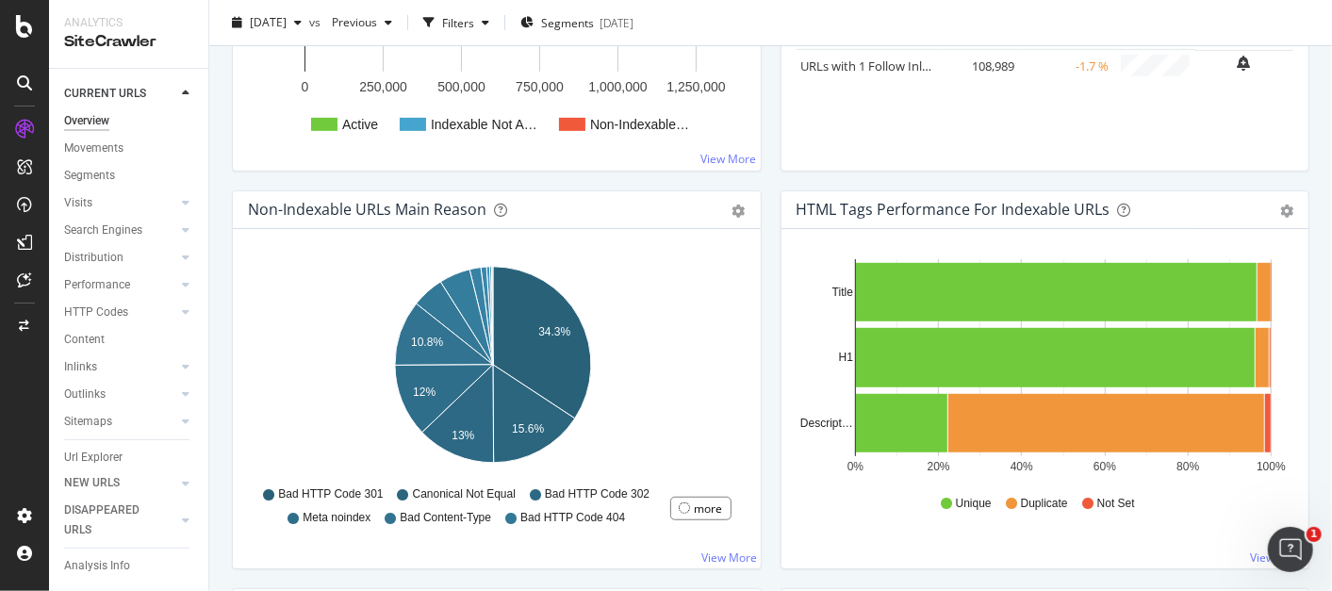
scroll to position [315, 0]
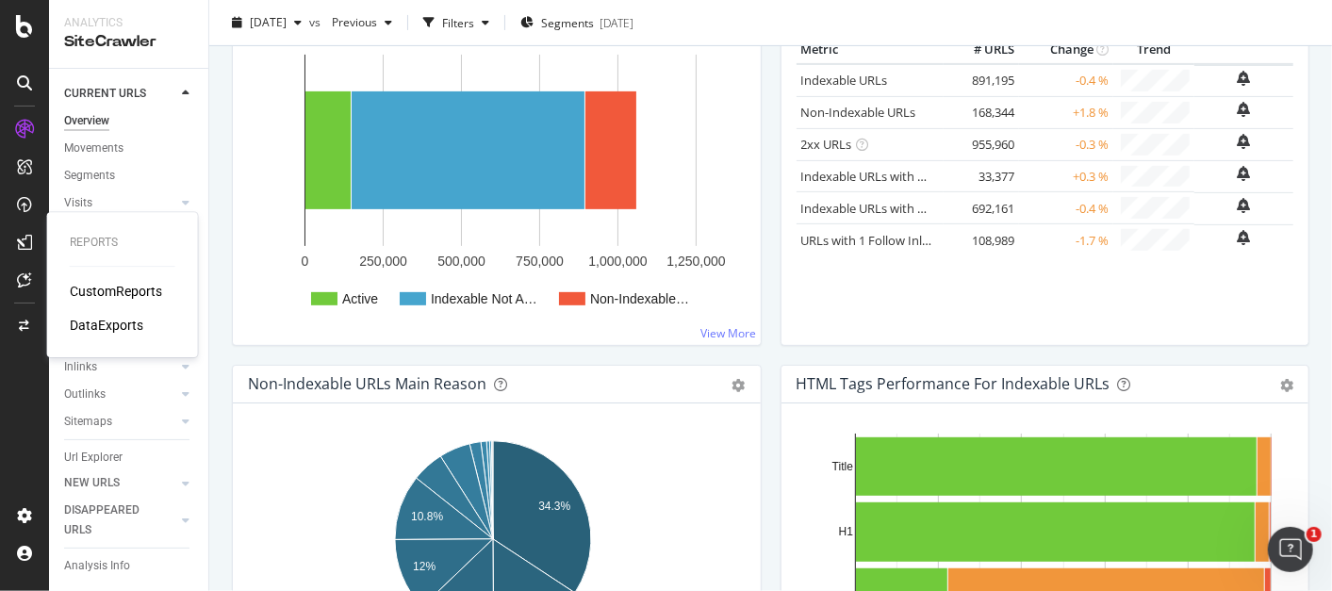
click at [117, 290] on div "CustomReports" at bounding box center [116, 291] width 92 height 19
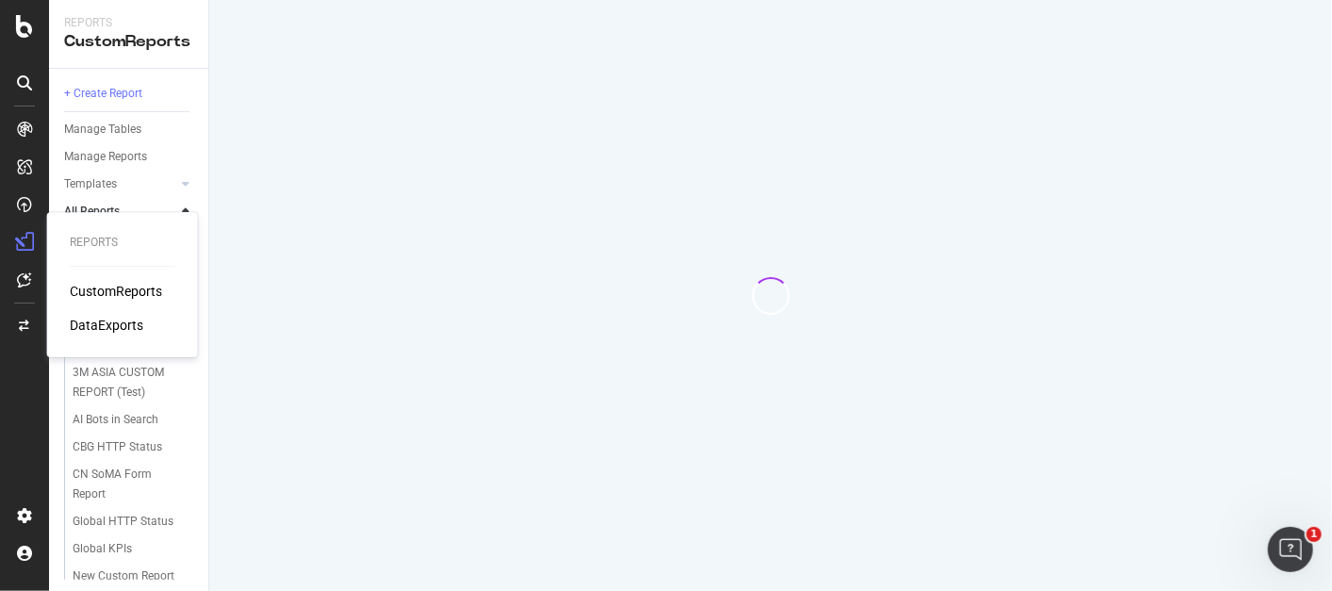
click at [8, 446] on div "Reports CustomReports DataExports" at bounding box center [24, 307] width 45 height 387
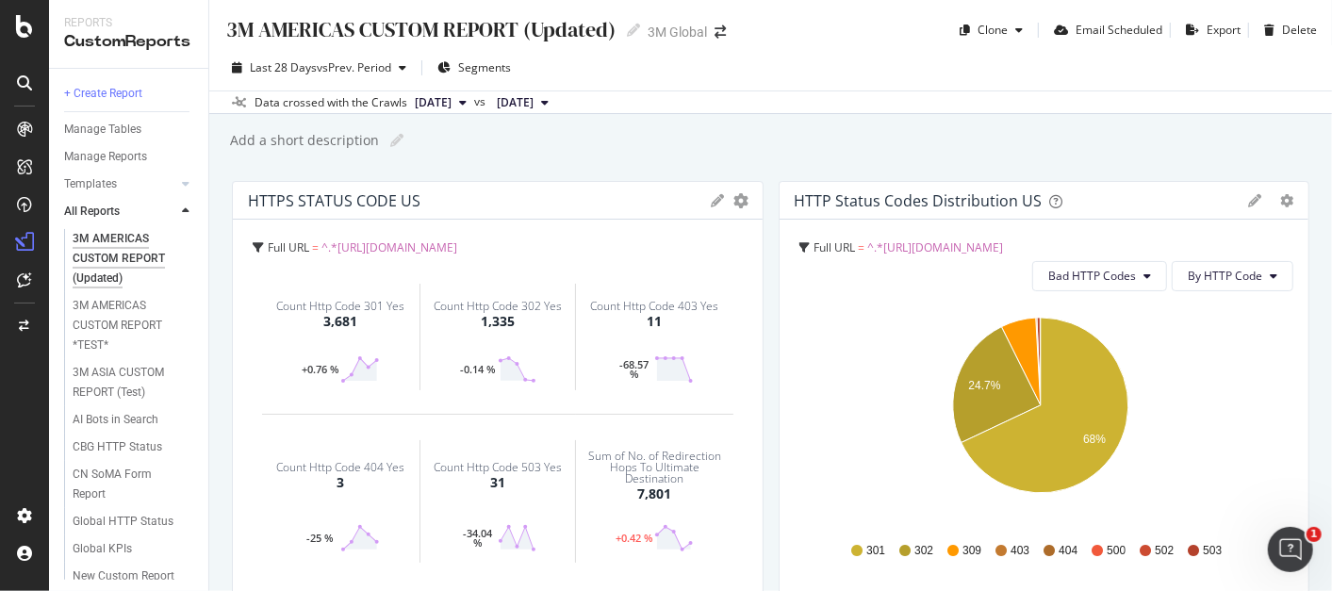
click at [363, 467] on div "Count Http Code 404 Yes" at bounding box center [340, 467] width 128 height 11
click at [1141, 285] on button "Bad HTTP Codes" at bounding box center [1100, 276] width 135 height 30
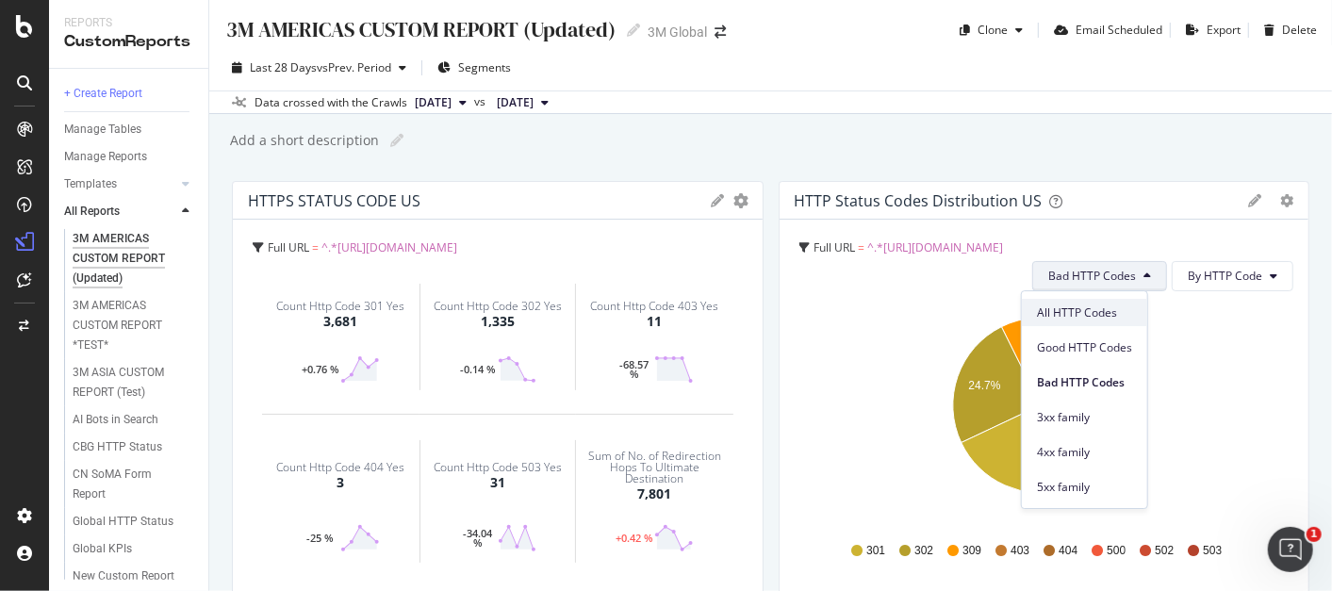
click at [1115, 308] on span "All HTTP Codes" at bounding box center [1084, 313] width 95 height 17
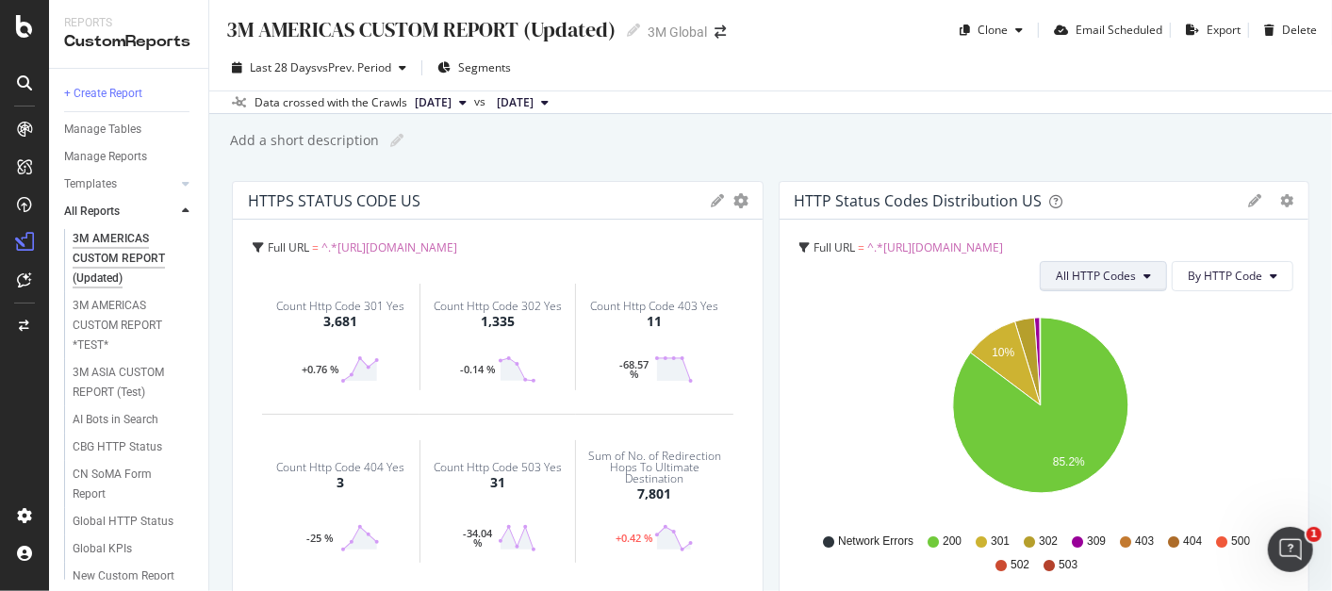
click at [1144, 276] on icon at bounding box center [1148, 276] width 8 height 11
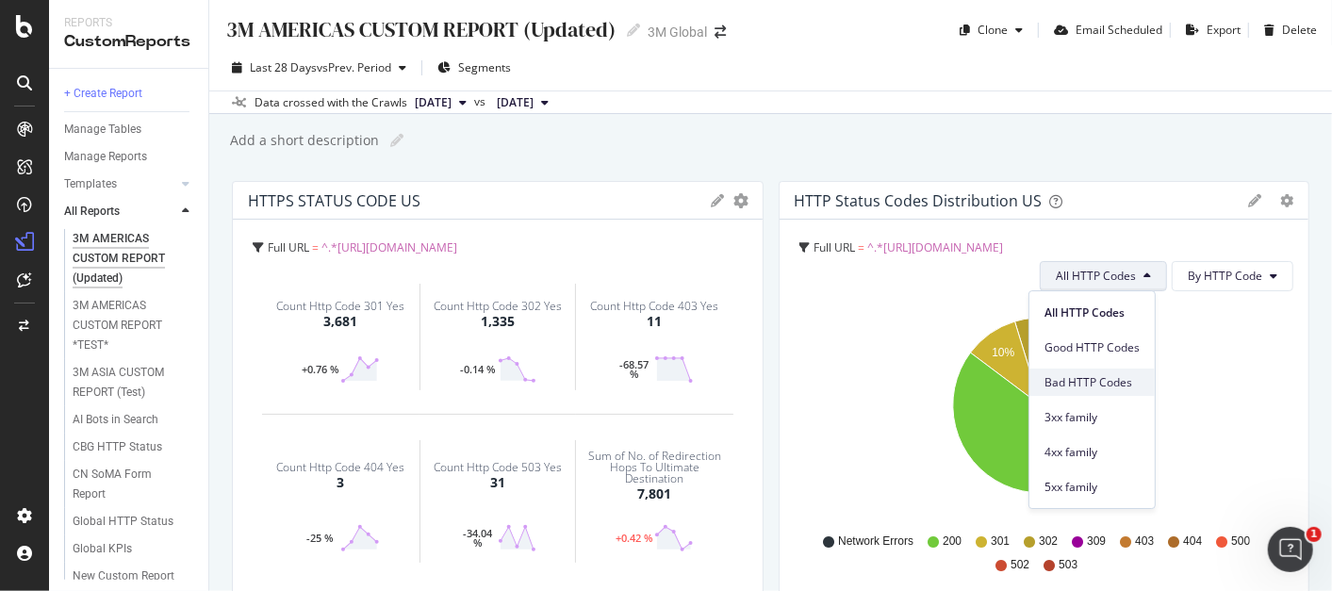
click at [1113, 382] on span "Bad HTTP Codes" at bounding box center [1092, 382] width 95 height 17
